Goal: Task Accomplishment & Management: Manage account settings

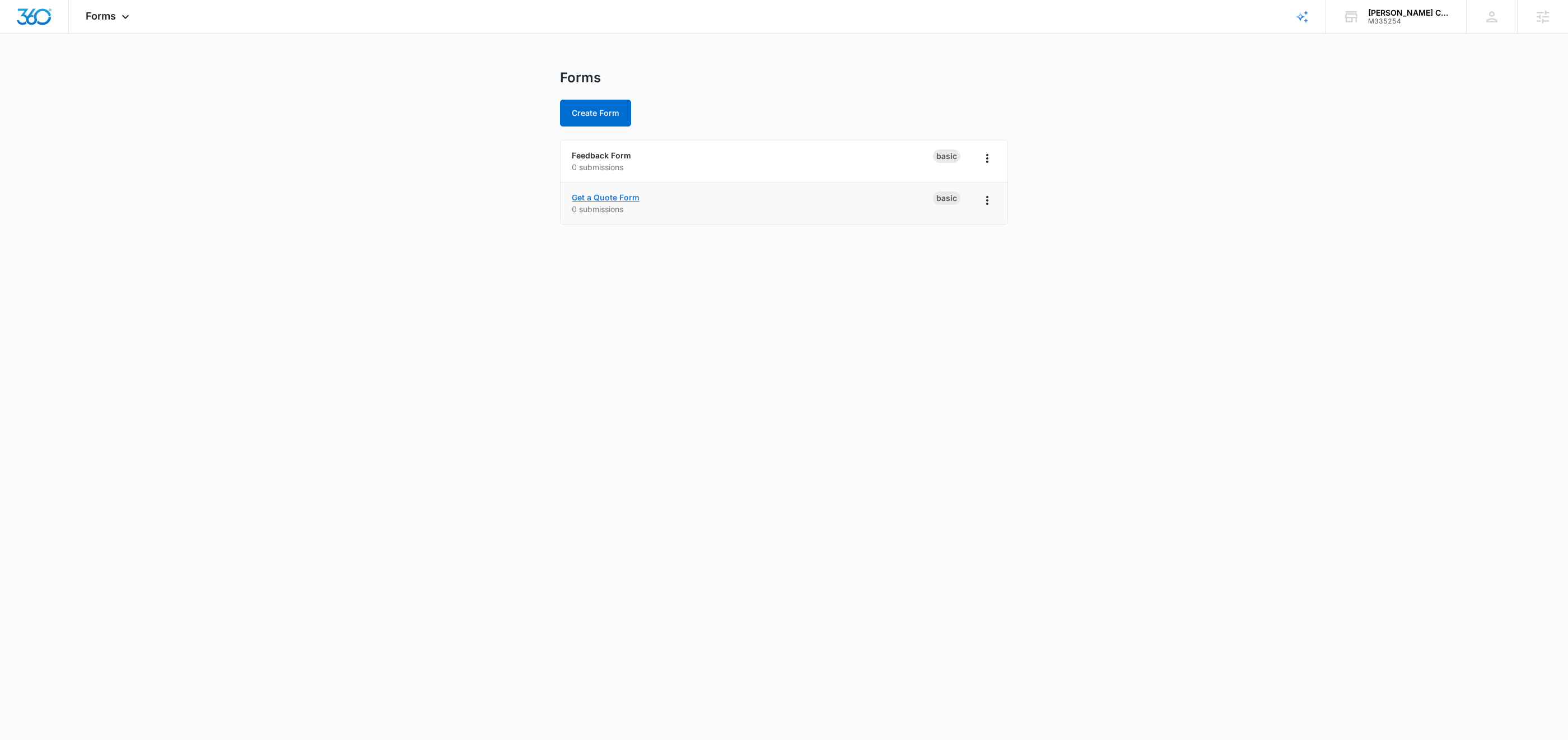
click at [632, 194] on link "Get a Quote Form" at bounding box center [606, 198] width 68 height 9
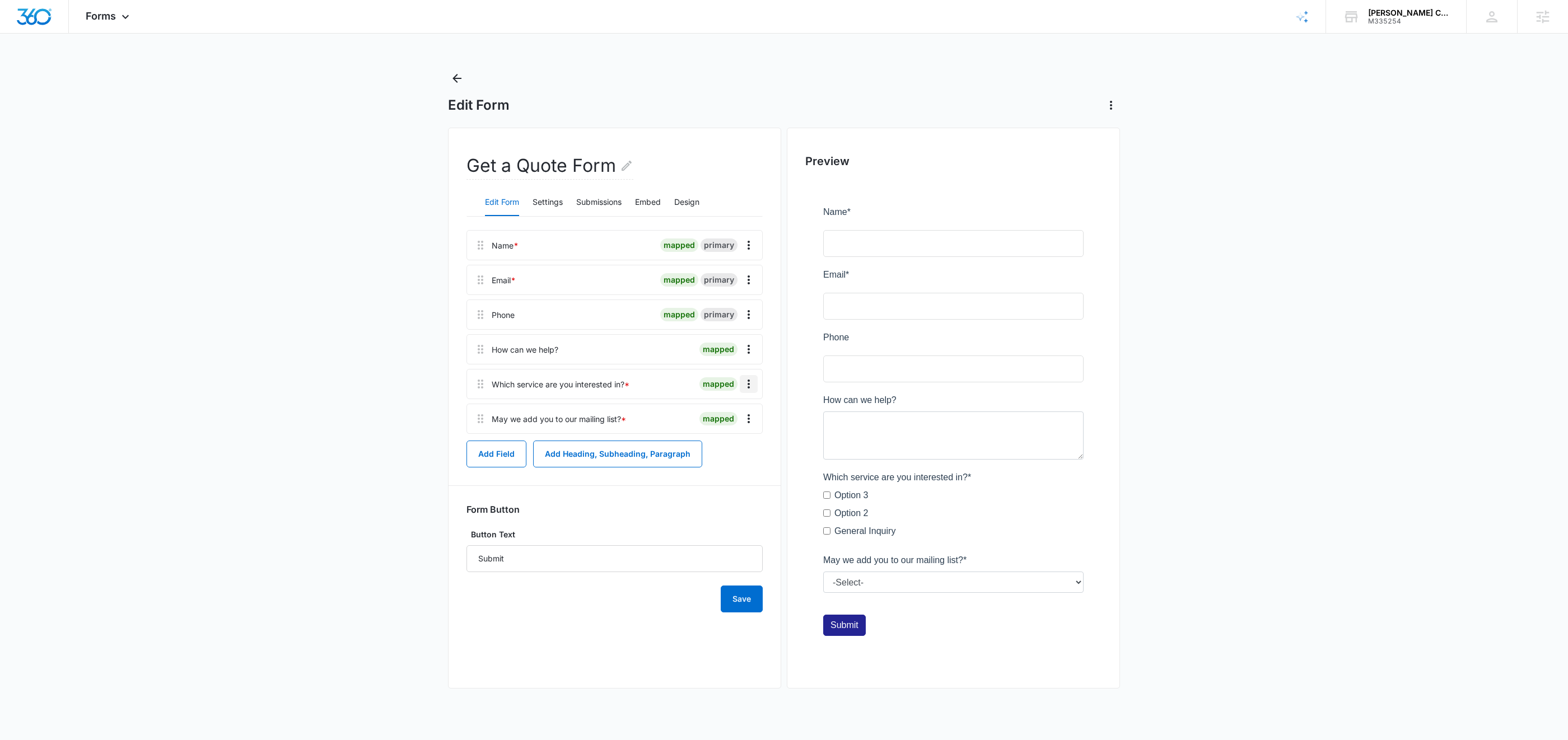
click at [752, 385] on icon "Overflow Menu" at bounding box center [749, 384] width 13 height 13
click at [737, 432] on button "Delete" at bounding box center [726, 432] width 64 height 17
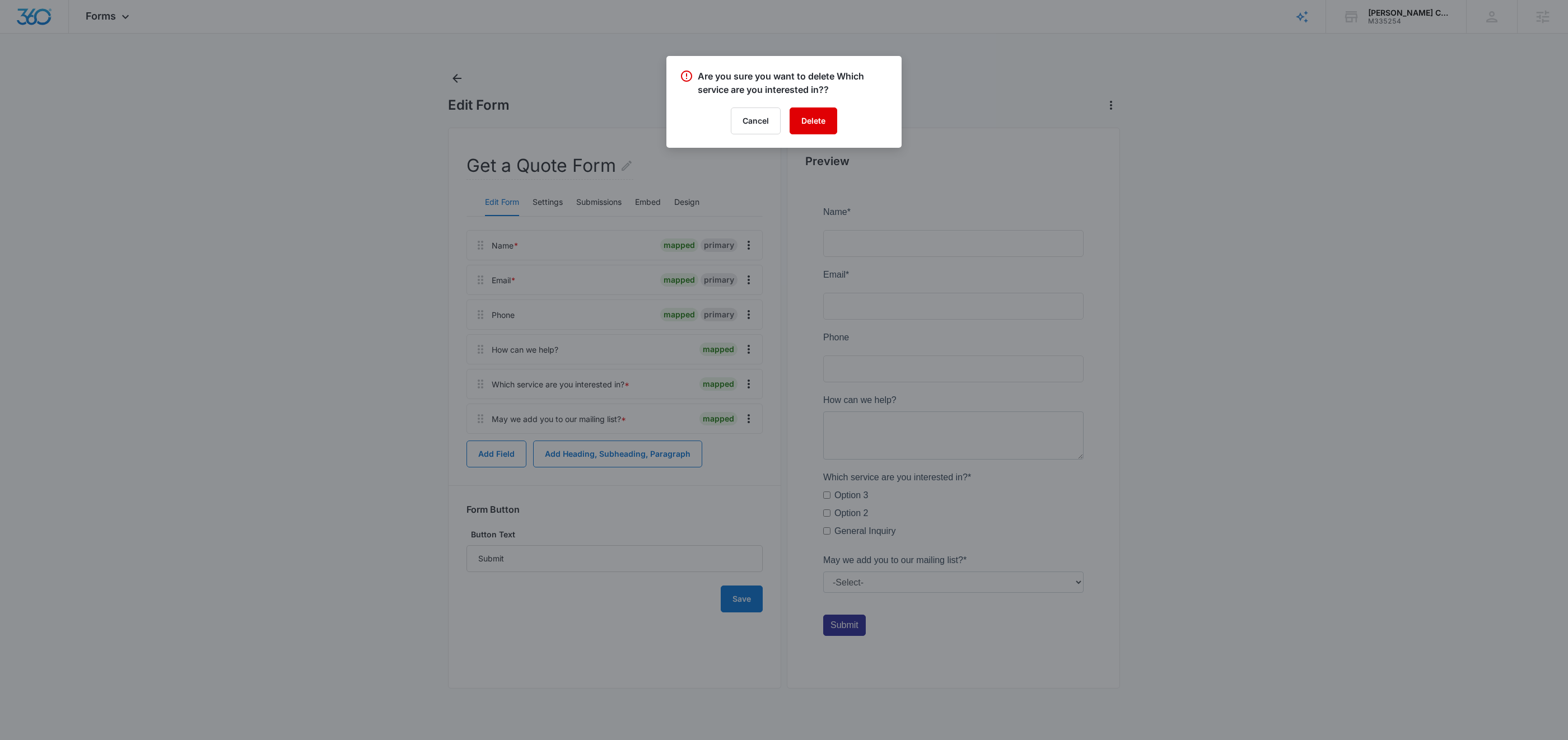
click at [820, 116] on button "Delete" at bounding box center [813, 121] width 47 height 26
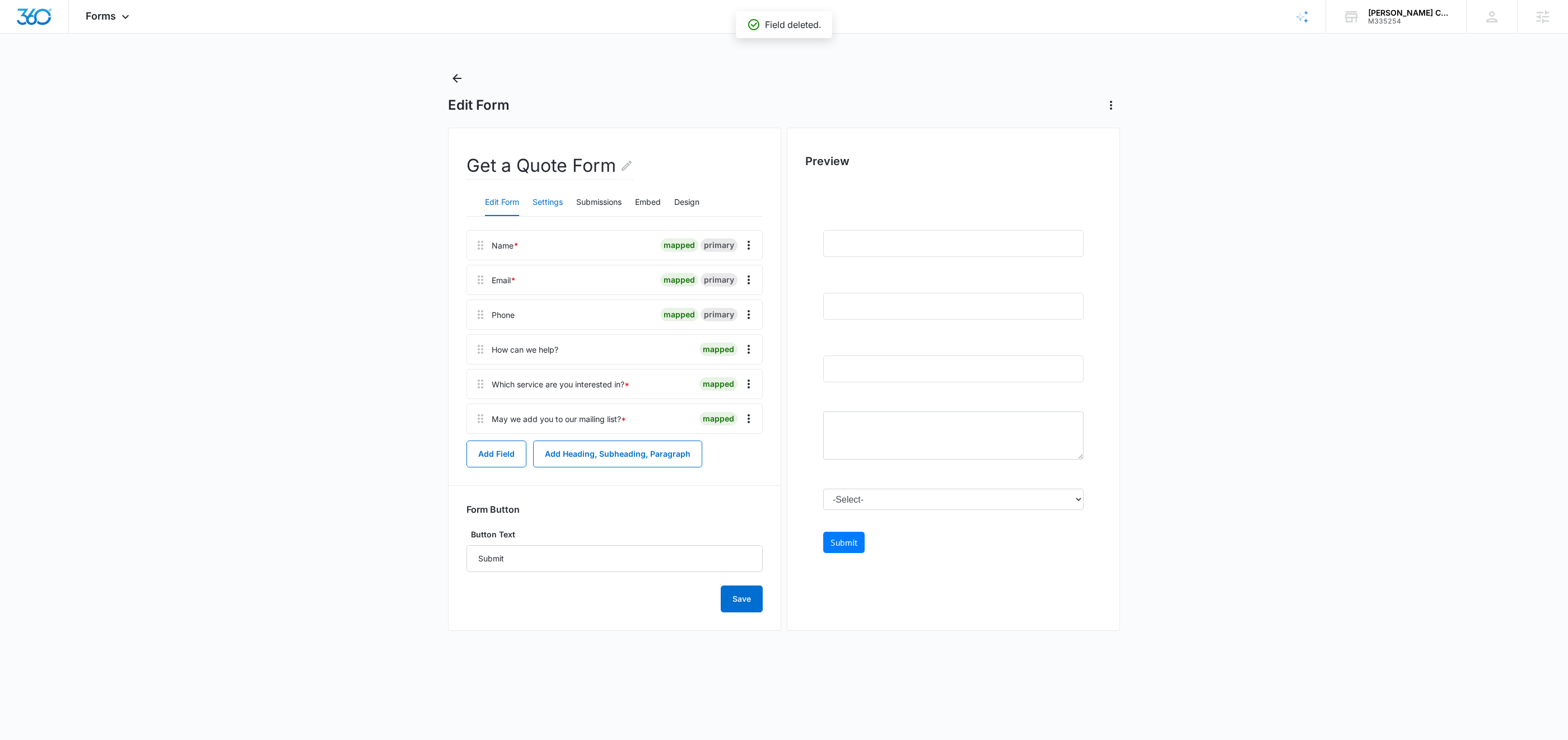
click at [555, 198] on button "Settings" at bounding box center [548, 202] width 30 height 26
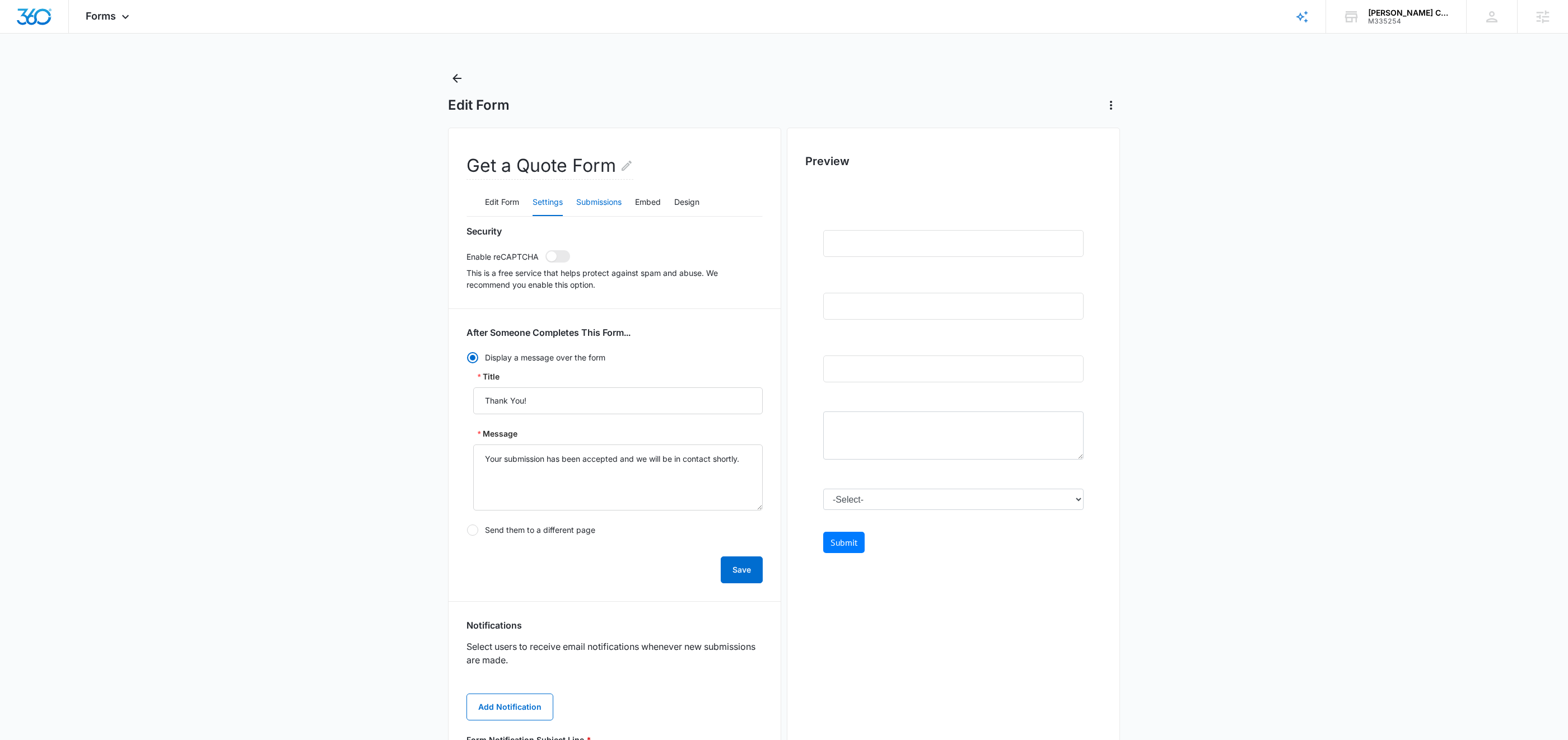
click at [589, 208] on button "Submissions" at bounding box center [599, 202] width 45 height 26
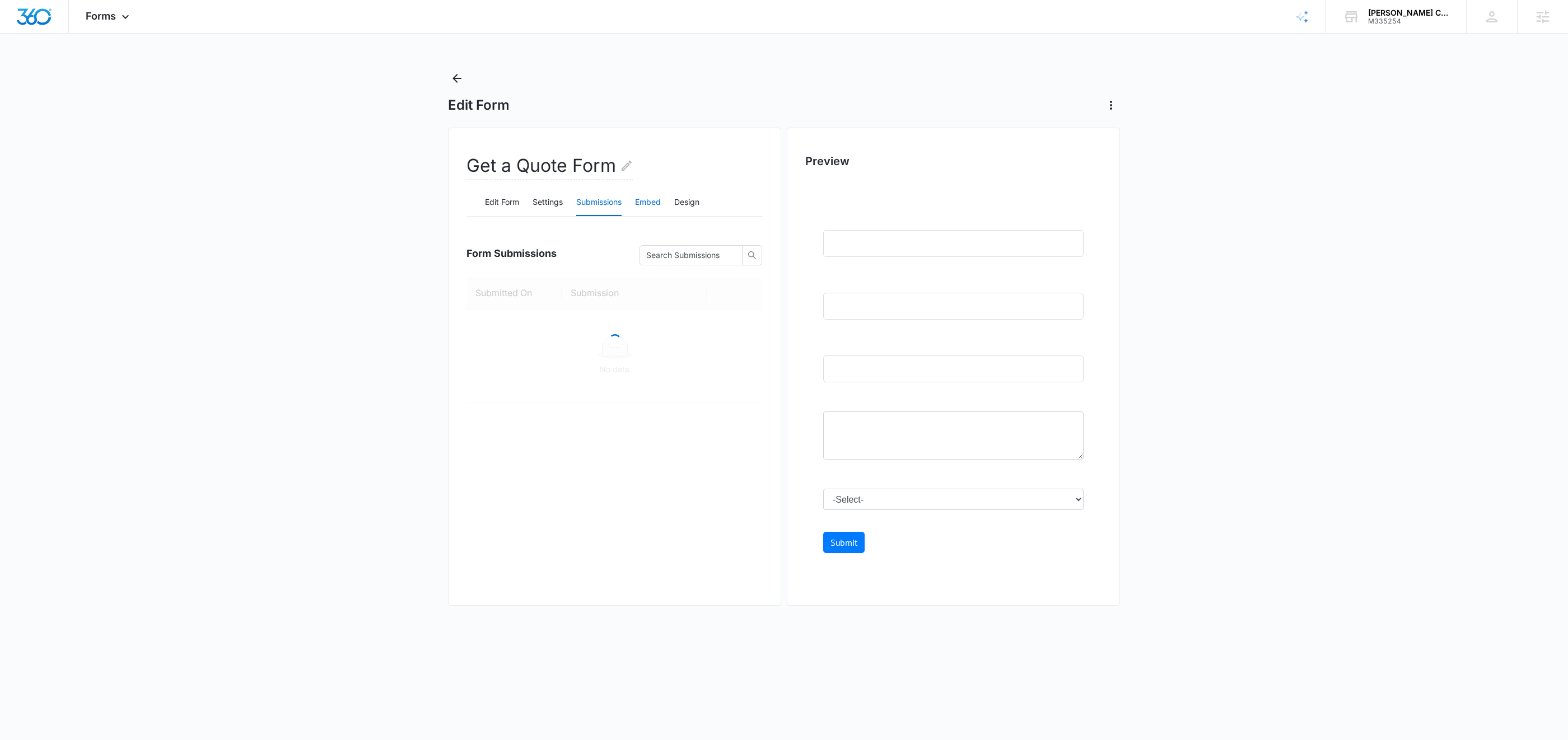
click at [653, 204] on button "Embed" at bounding box center [647, 202] width 26 height 26
click at [686, 204] on button "Design" at bounding box center [687, 202] width 26 height 26
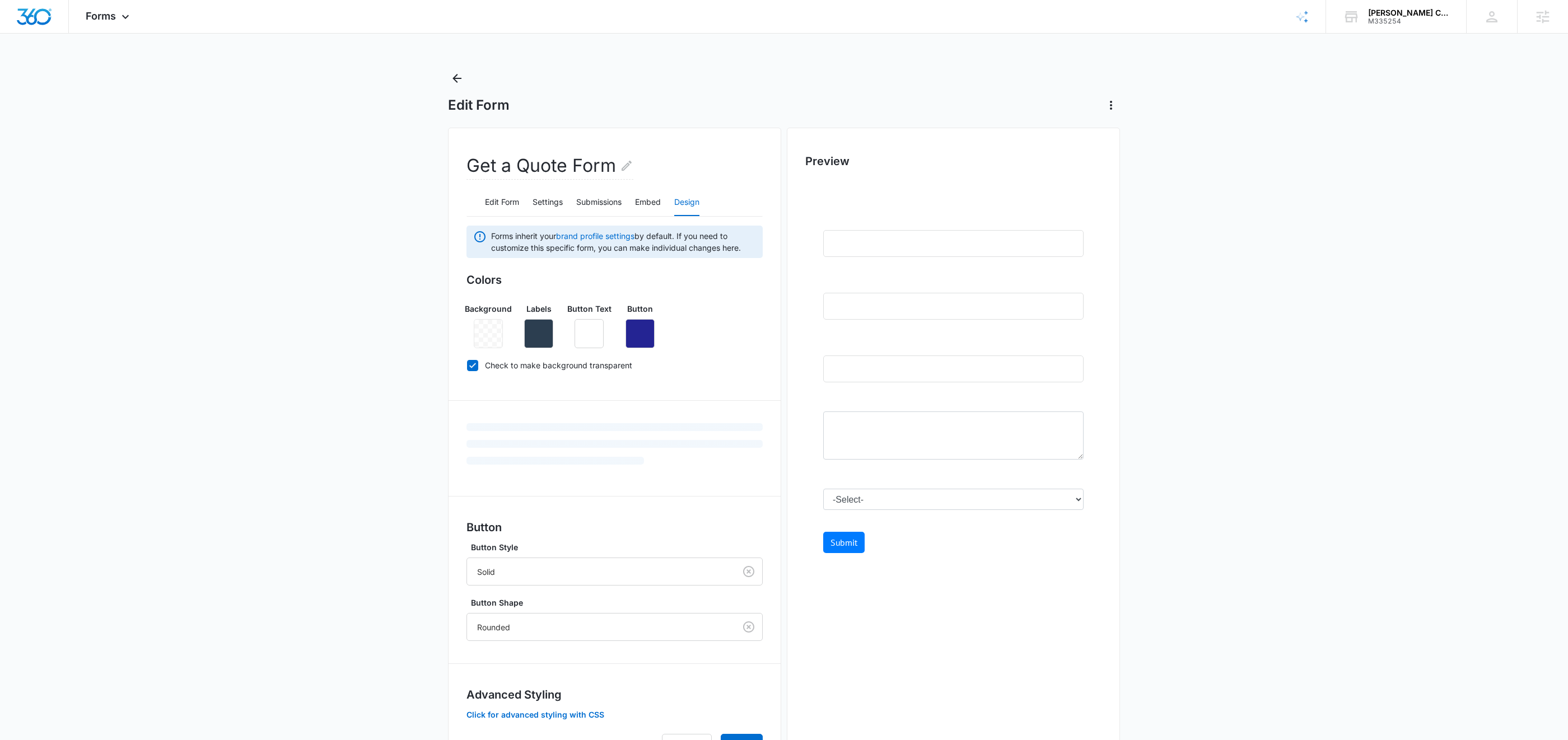
click at [494, 339] on div at bounding box center [488, 334] width 29 height 29
click at [548, 335] on button "button" at bounding box center [538, 334] width 29 height 29
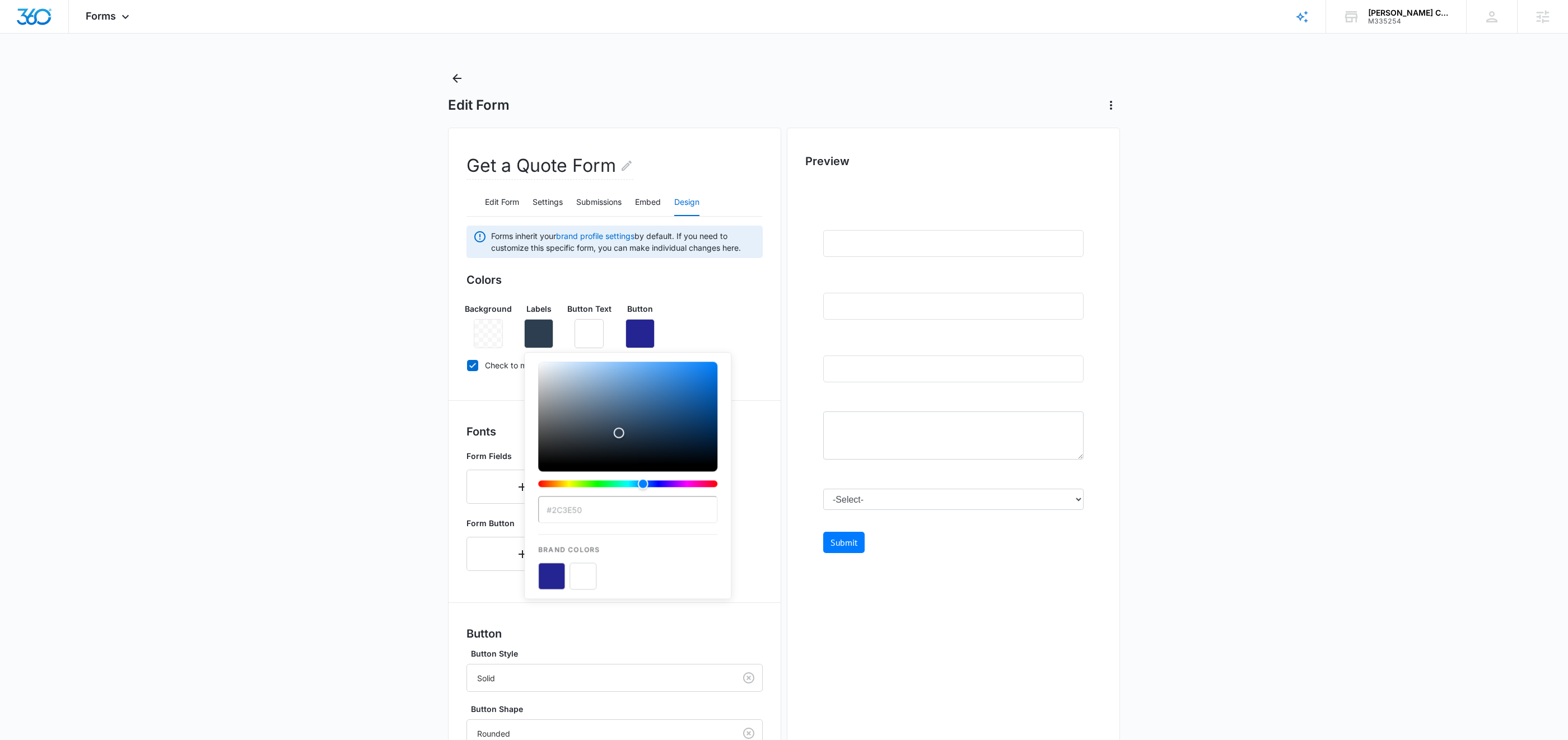
click at [583, 581] on button "color-picker-container" at bounding box center [583, 576] width 26 height 26
type input "#FFFFFF"
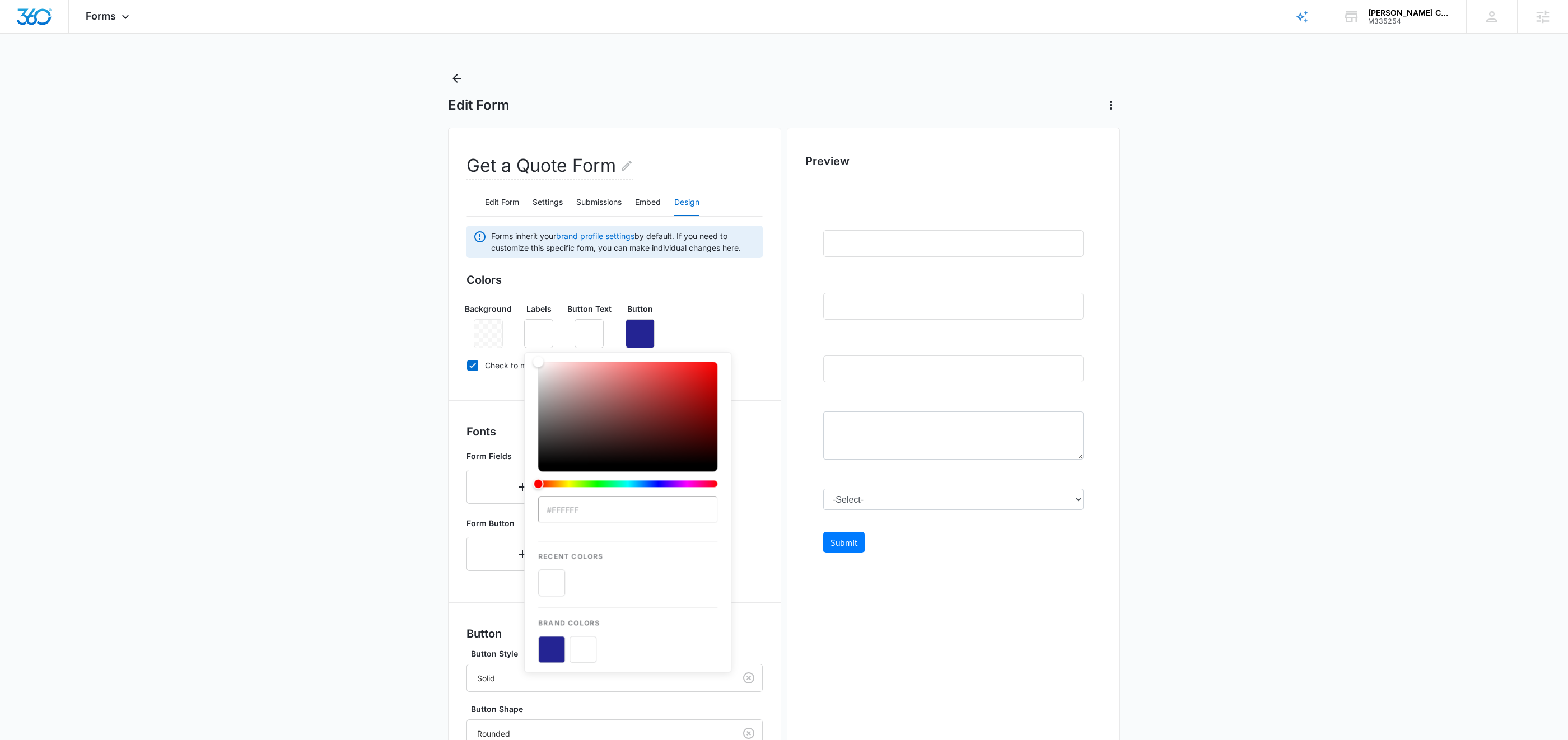
click at [700, 283] on h3 "Colors" at bounding box center [614, 280] width 296 height 17
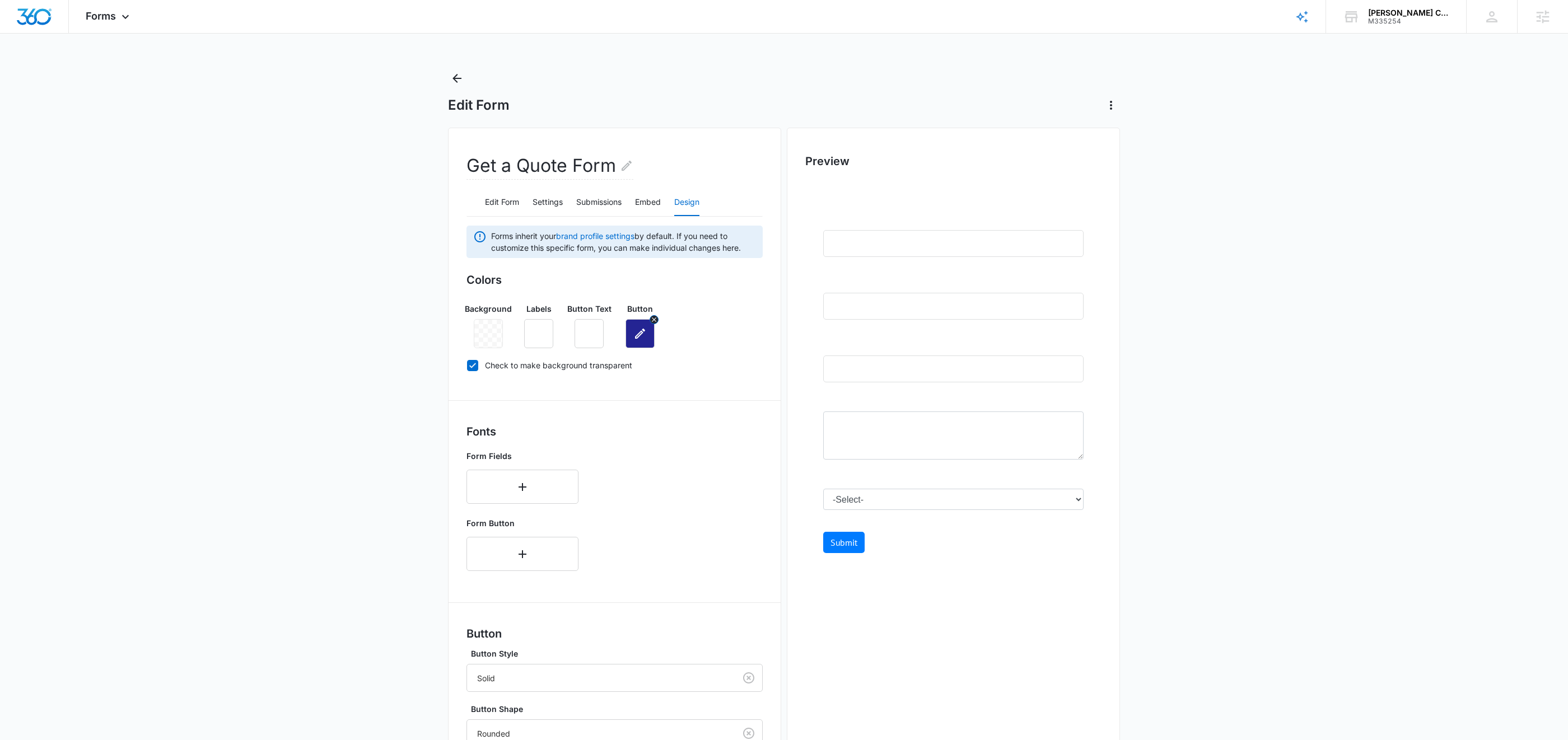
click at [649, 338] on button "button" at bounding box center [639, 334] width 29 height 29
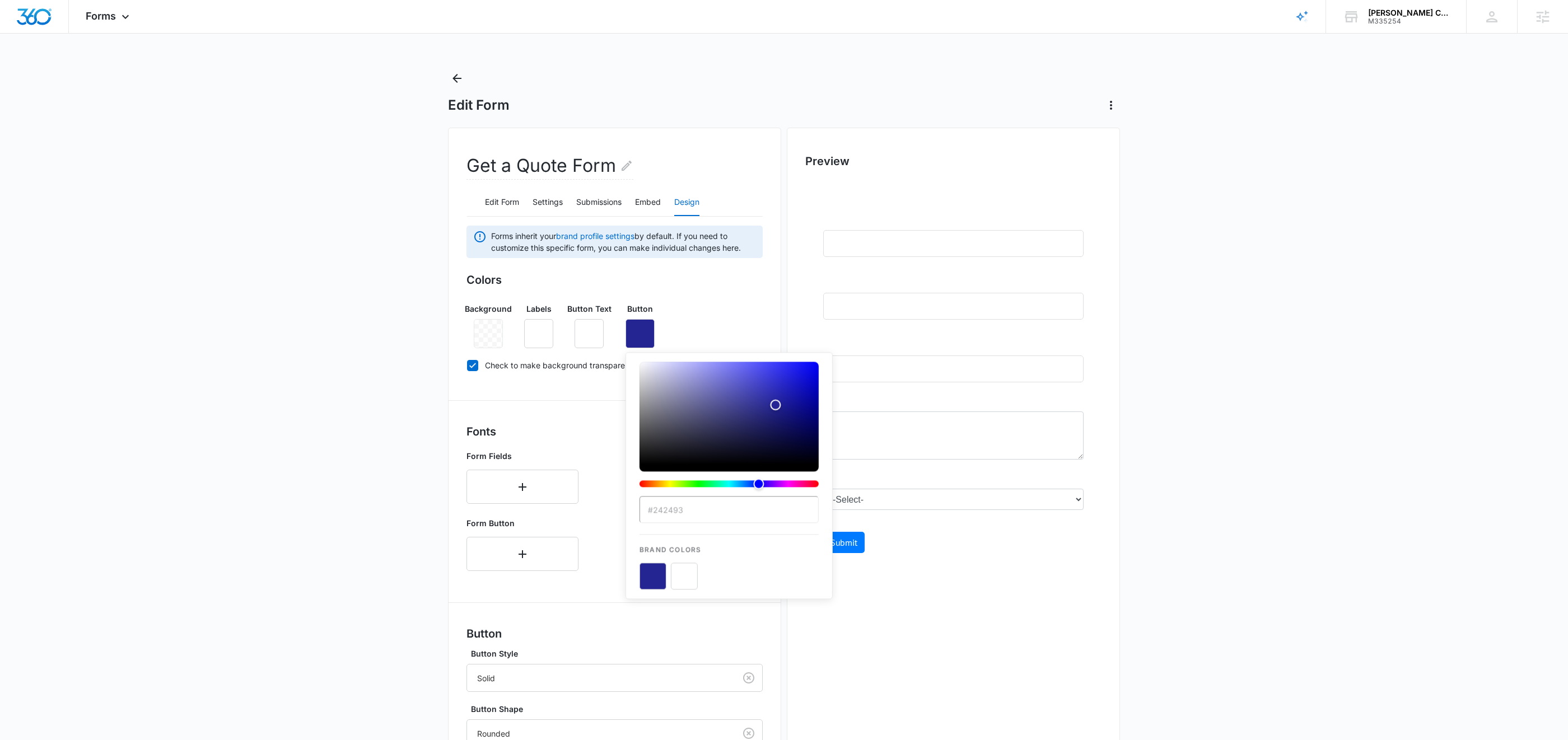
click at [649, 561] on div "Brand Colors" at bounding box center [728, 561] width 179 height 56
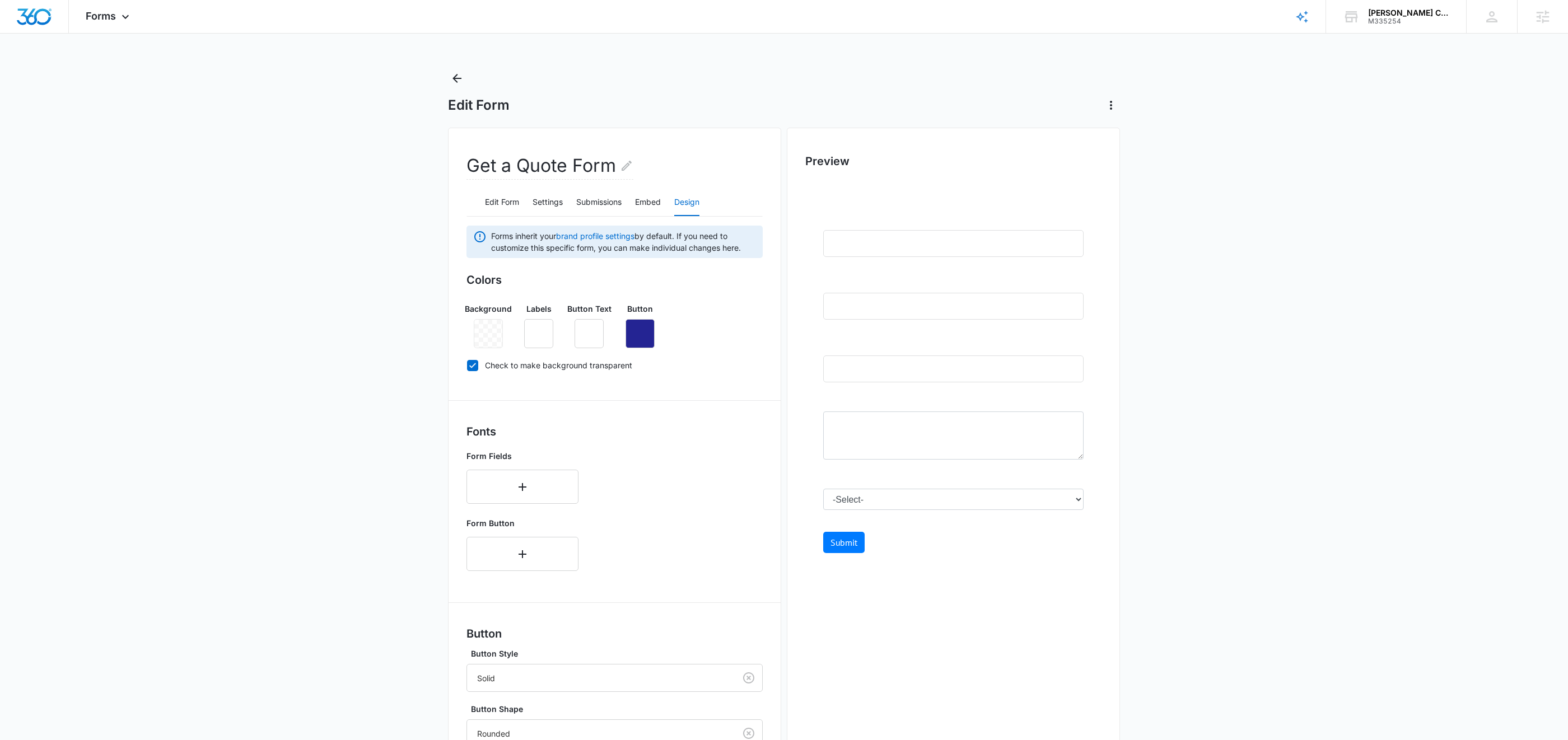
click at [700, 304] on div "Background Labels Button Text Button" at bounding box center [614, 320] width 296 height 54
click at [519, 494] on button "button" at bounding box center [522, 487] width 112 height 34
click at [522, 484] on div at bounding box center [509, 483] width 64 height 14
click at [533, 578] on p "PT Sans" at bounding box center [521, 584] width 83 height 11
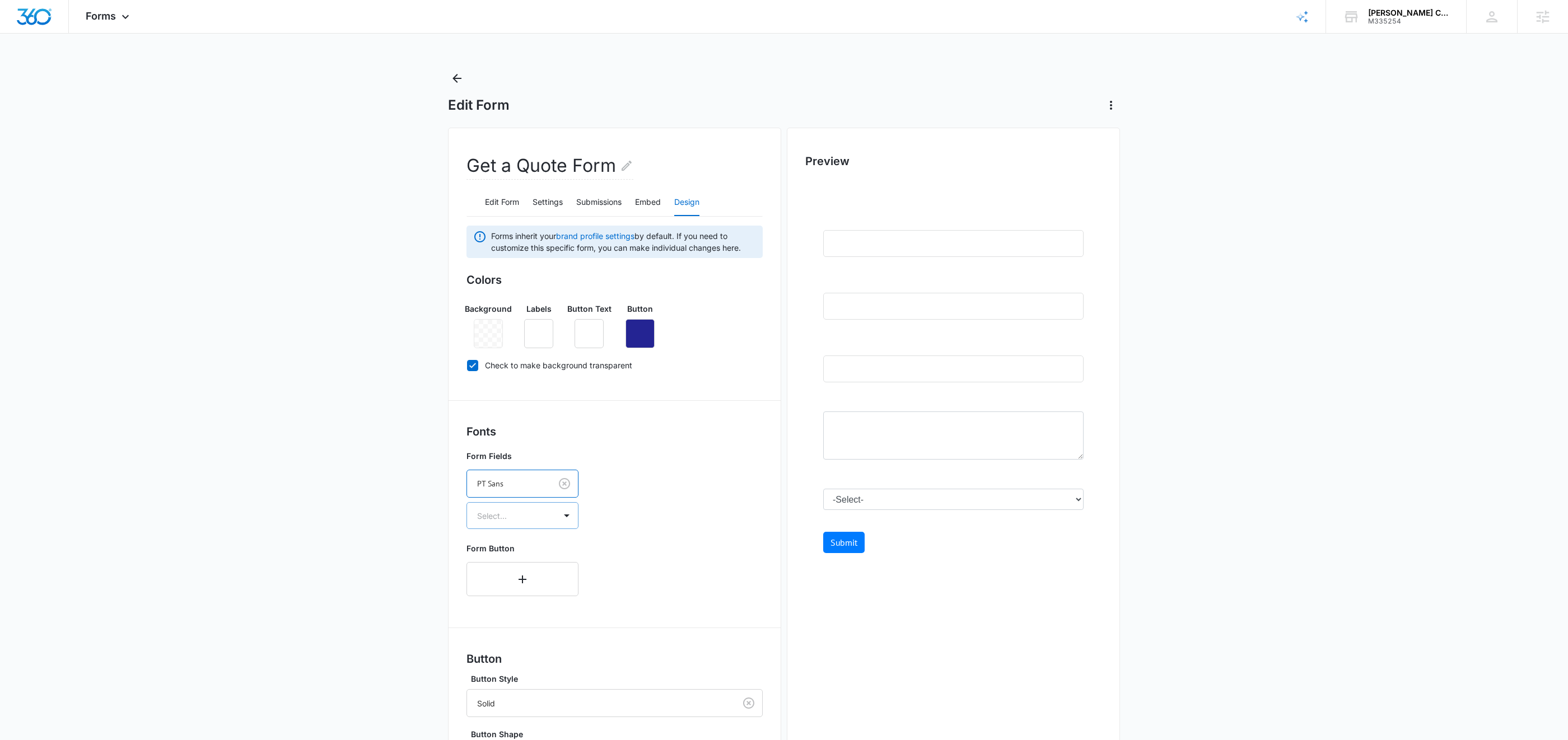
click at [554, 509] on div "Select..." at bounding box center [512, 515] width 89 height 26
click at [546, 552] on p "Regular" at bounding box center [521, 555] width 83 height 11
click at [543, 573] on button "button" at bounding box center [522, 571] width 112 height 34
click at [543, 572] on div "Select..." at bounding box center [522, 567] width 112 height 26
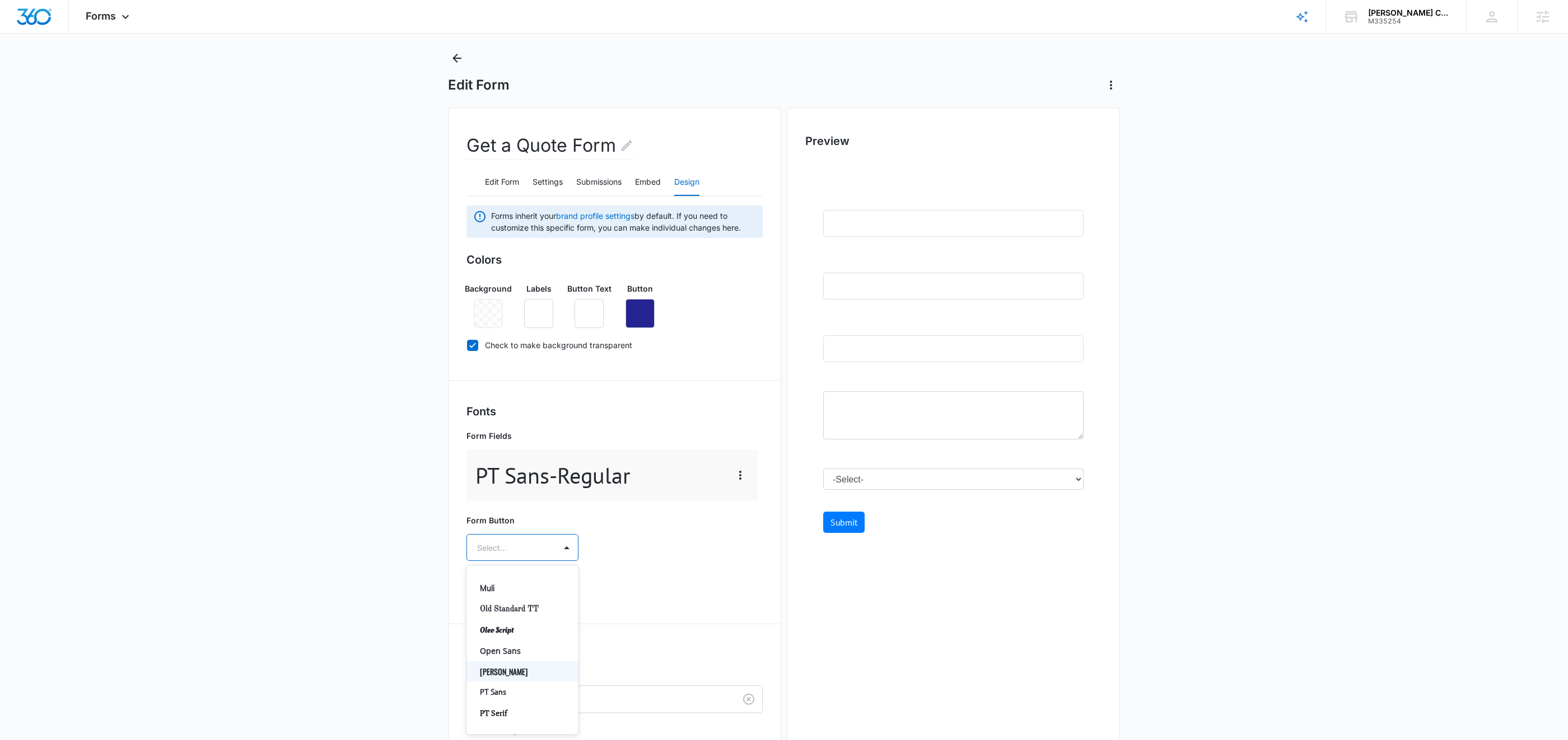
scroll to position [542, 0]
click at [513, 685] on p "PT Sans" at bounding box center [521, 691] width 83 height 11
click at [544, 580] on div "Select..." at bounding box center [512, 579] width 89 height 26
click at [534, 637] on p "Bold" at bounding box center [521, 640] width 83 height 11
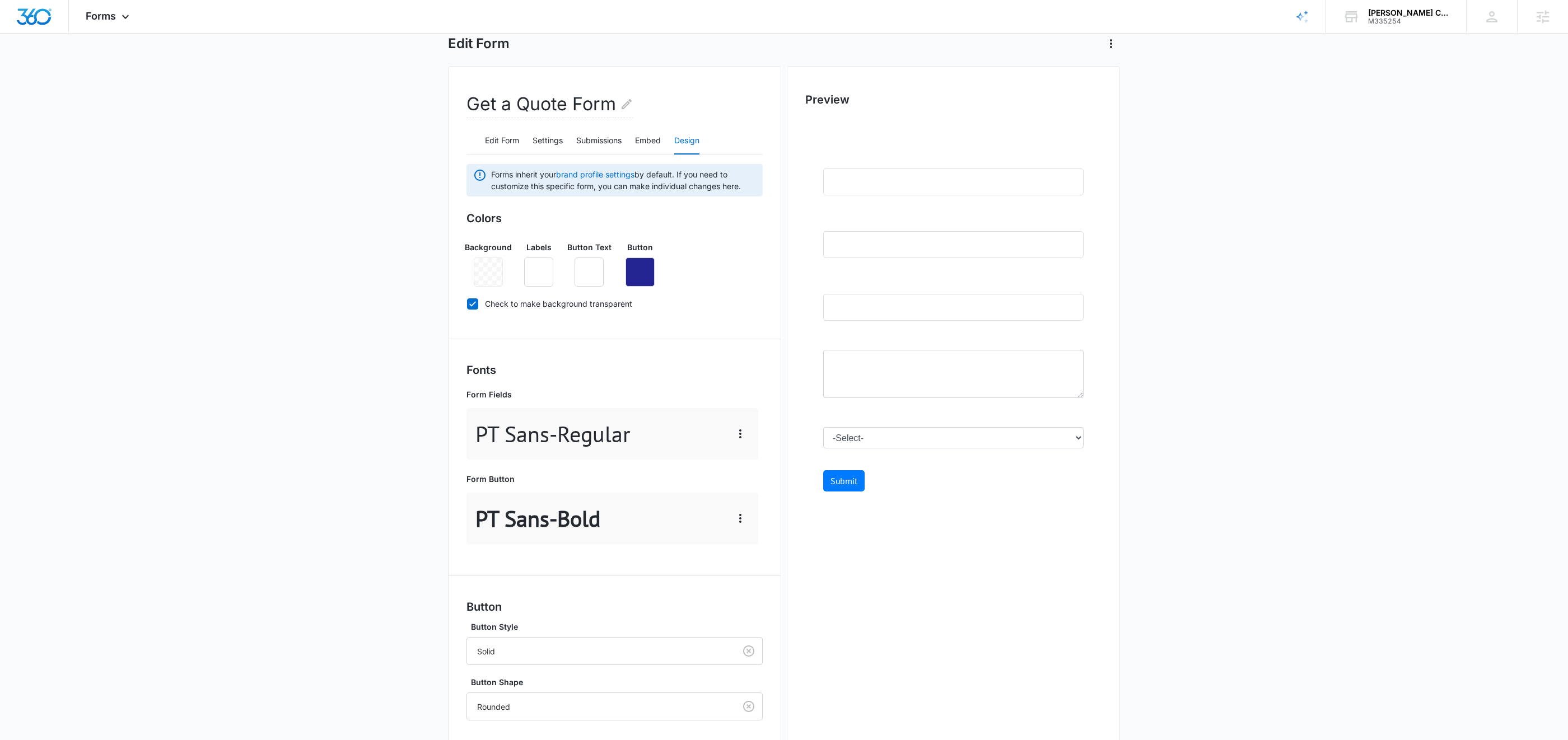
scroll to position [99, 0]
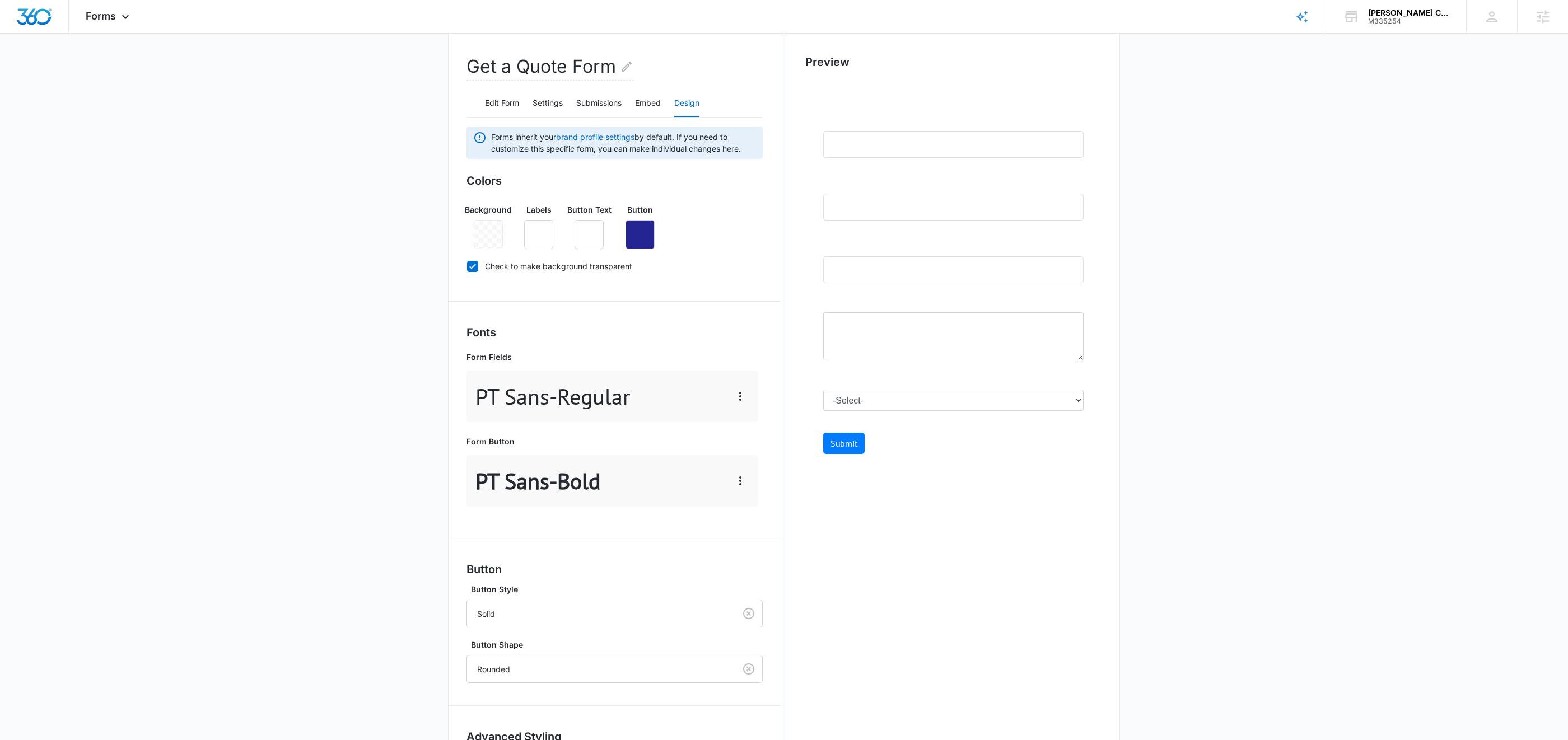
click at [603, 649] on div "Button Shape Rounded" at bounding box center [614, 661] width 296 height 44
click at [609, 662] on div "Square, 1 of 3. 3 results available. Use Up and Down to choose options, press E…" at bounding box center [614, 669] width 296 height 28
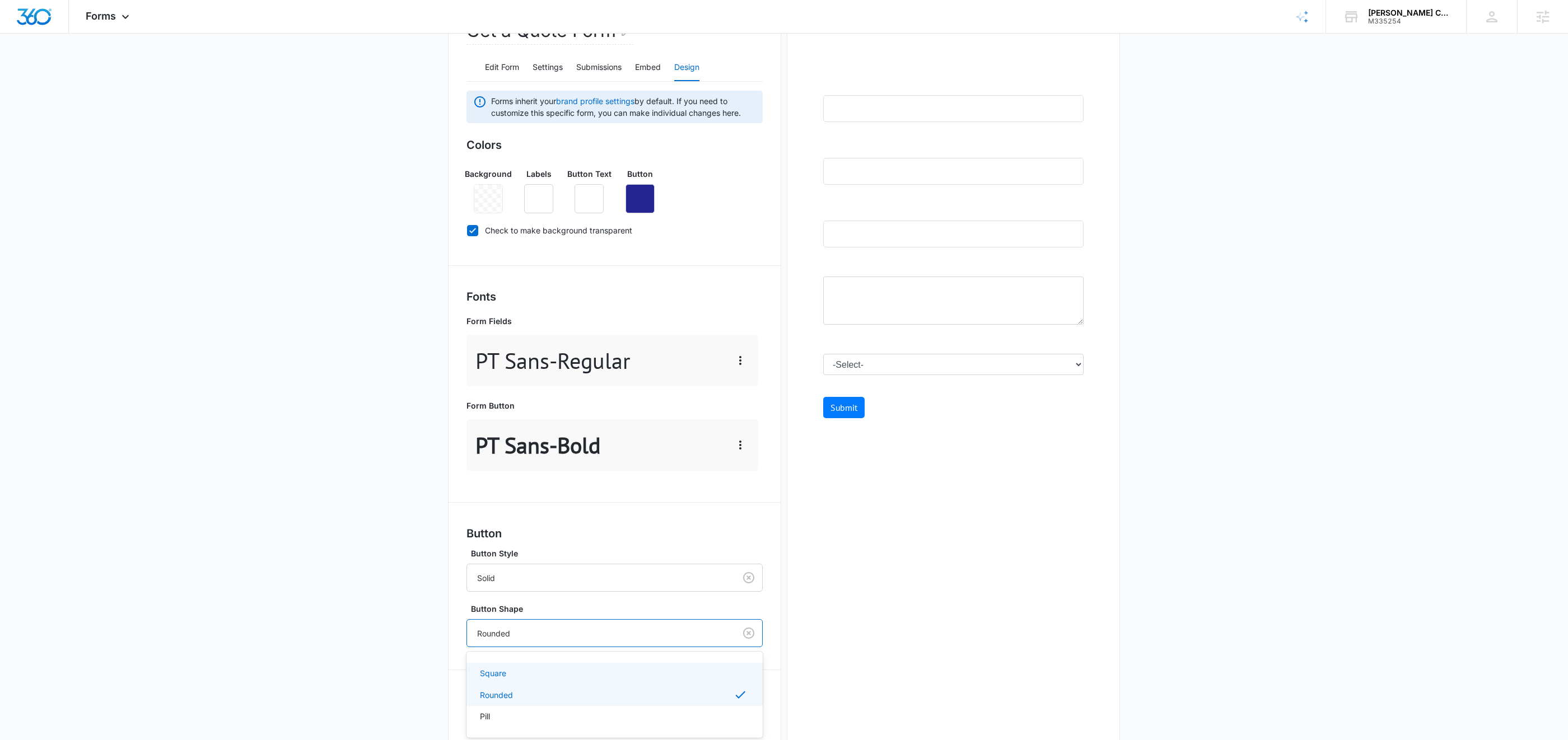
click at [550, 671] on div "Square" at bounding box center [613, 673] width 267 height 11
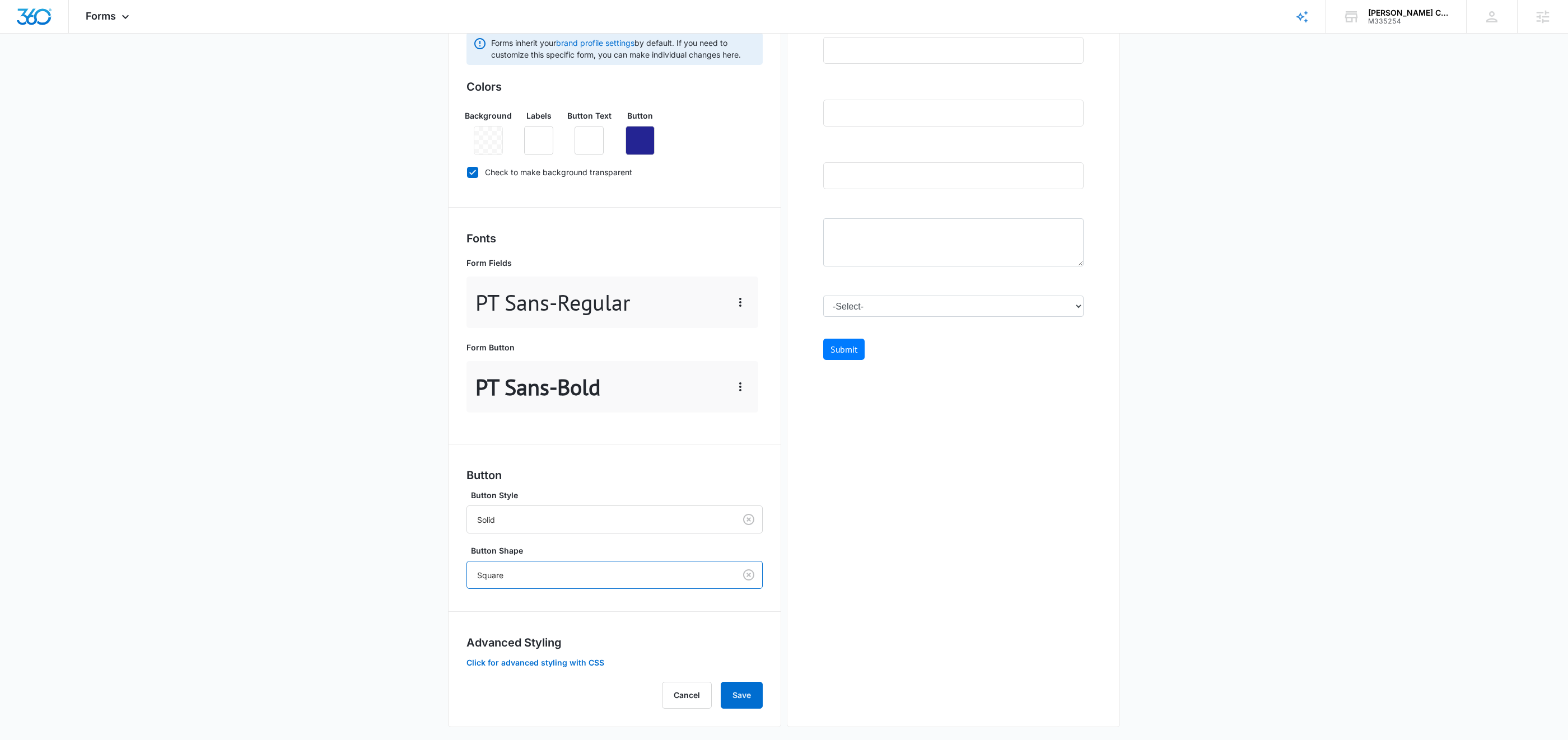
scroll to position [199, 0]
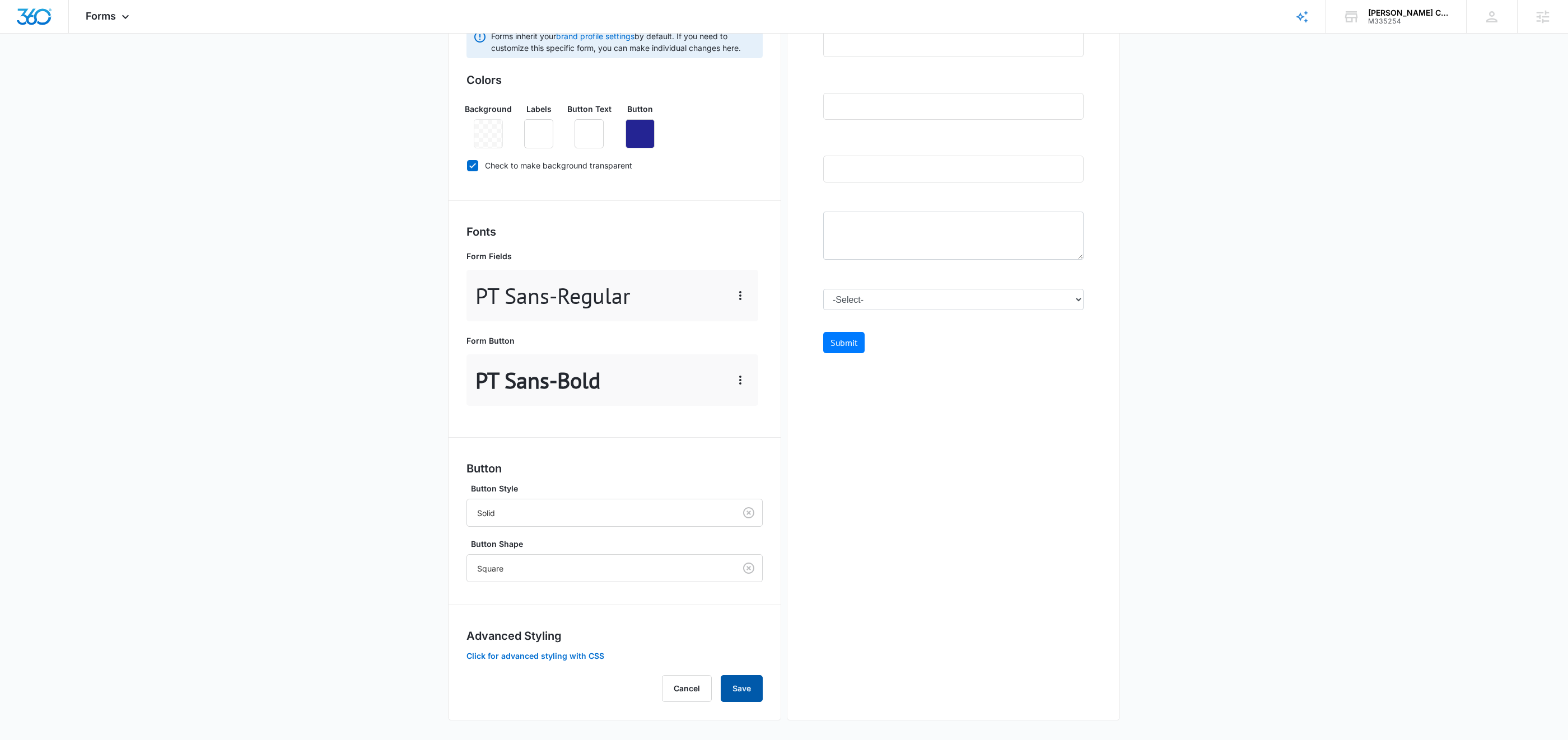
click at [751, 687] on button "Save" at bounding box center [741, 688] width 42 height 26
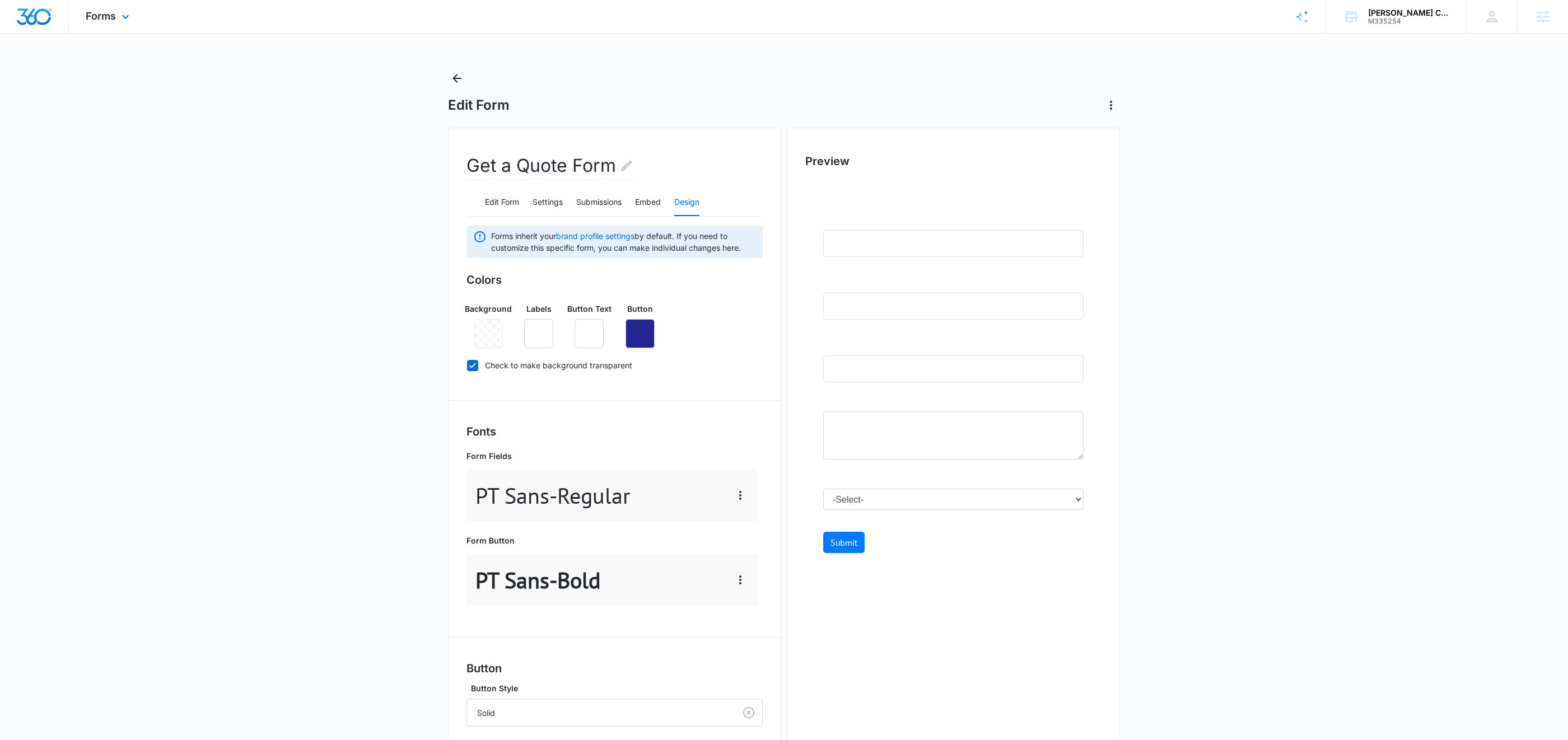
click at [116, 19] on div "Forms Apps Reputation Websites Forms CRM Email Social Content Ads Intelligence …" at bounding box center [109, 16] width 80 height 33
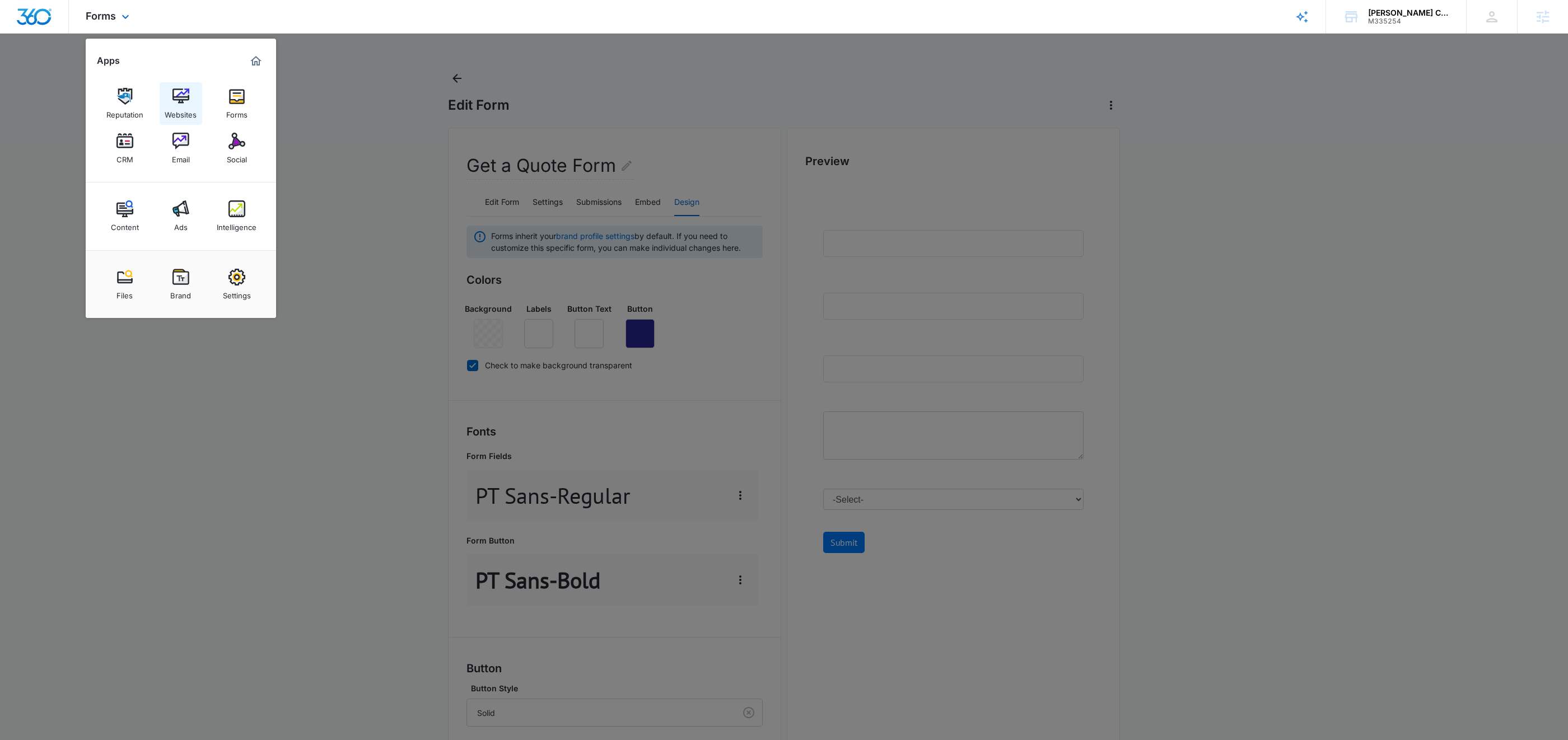
click at [190, 102] on link "Websites" at bounding box center [181, 103] width 43 height 43
